Goal: Transaction & Acquisition: Purchase product/service

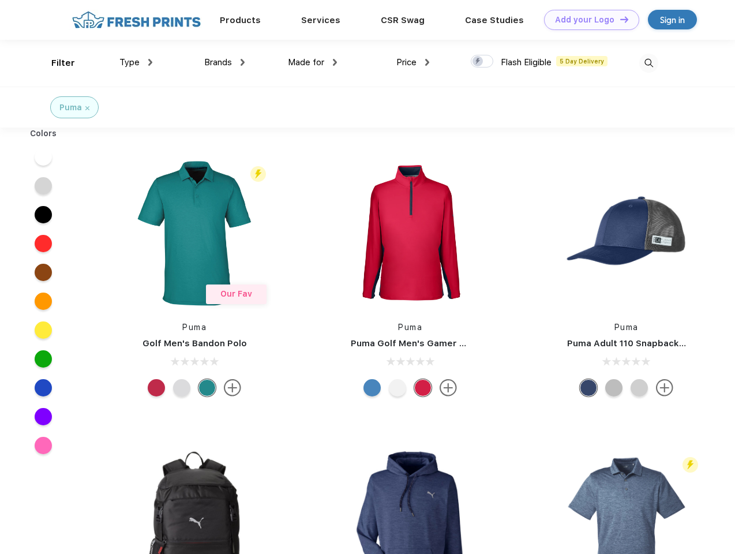
click at [588, 20] on link "Add your Logo Design Tool" at bounding box center [591, 20] width 95 height 20
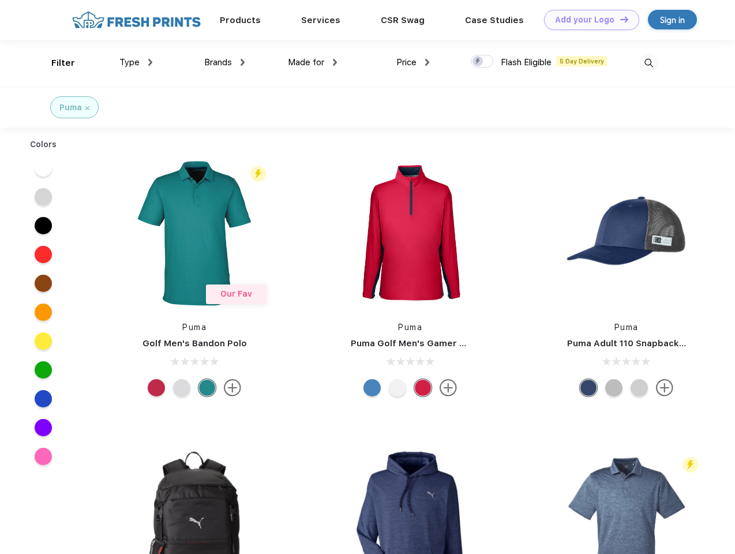
click at [0, 0] on div "Design Tool" at bounding box center [0, 0] width 0 height 0
click at [619, 19] on link "Add your Logo Design Tool" at bounding box center [591, 20] width 95 height 20
click at [55, 63] on div "Filter" at bounding box center [63, 63] width 24 height 13
click at [136, 62] on span "Type" at bounding box center [129, 62] width 20 height 10
click at [225, 62] on span "Brands" at bounding box center [218, 62] width 28 height 10
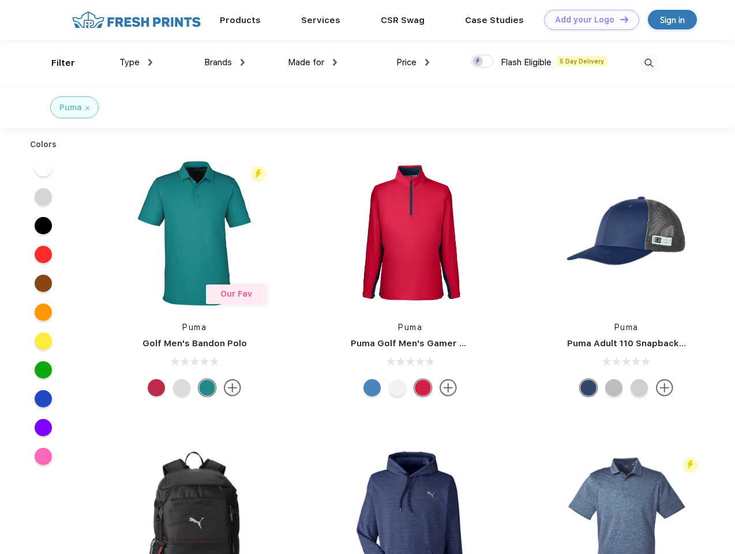
click at [313, 62] on span "Made for" at bounding box center [306, 62] width 36 height 10
click at [413, 62] on span "Price" at bounding box center [407, 62] width 20 height 10
click at [483, 62] on div at bounding box center [482, 61] width 23 height 13
click at [478, 62] on input "checkbox" at bounding box center [475, 58] width 8 height 8
click at [649, 63] on img at bounding box center [649, 63] width 19 height 19
